Goal: Obtain resource: Obtain resource

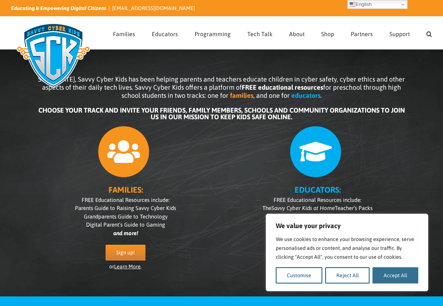
click at [395, 272] on button "Accept All" at bounding box center [395, 275] width 46 height 16
checkbox input "true"
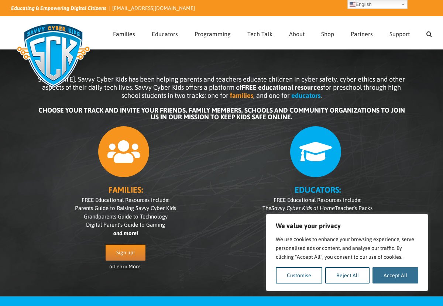
checkbox input "true"
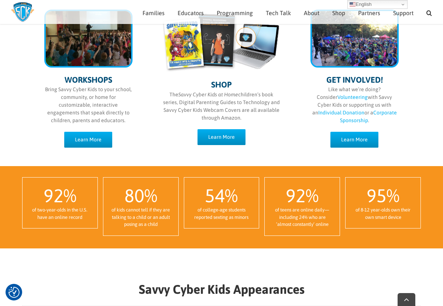
scroll to position [413, 0]
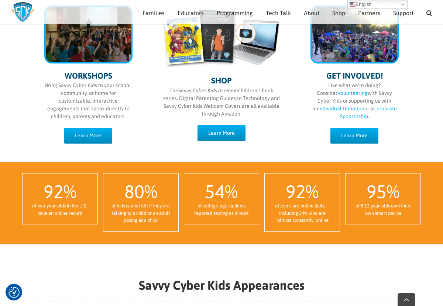
click at [337, 92] on link "Volunteering" at bounding box center [352, 93] width 30 height 6
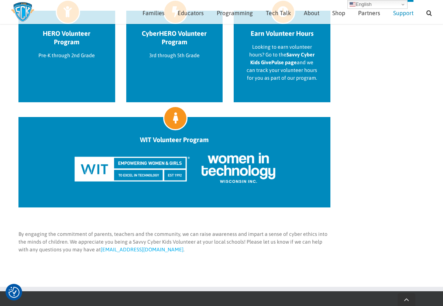
scroll to position [394, 0]
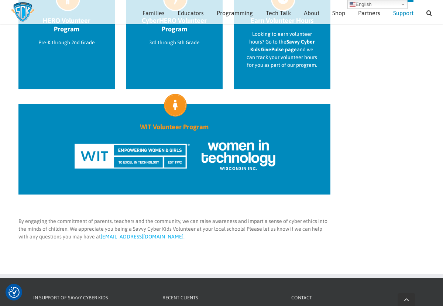
click at [180, 124] on h2 "WIT Volunteer Program" at bounding box center [174, 127] width 286 height 8
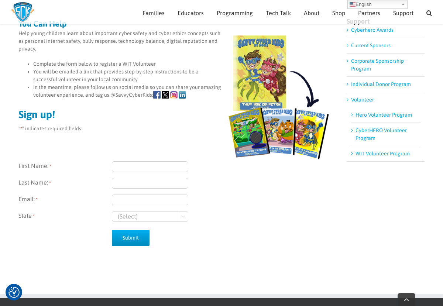
scroll to position [85, 0]
